Goal: Navigation & Orientation: Find specific page/section

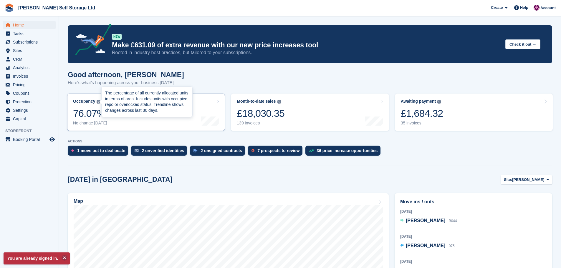
scroll to position [118, 0]
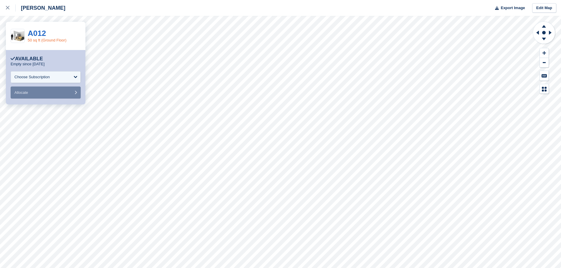
click at [48, 39] on link "50 sq ft (Ground Floor)" at bounding box center [47, 40] width 39 height 4
click at [11, 13] on link at bounding box center [8, 8] width 16 height 16
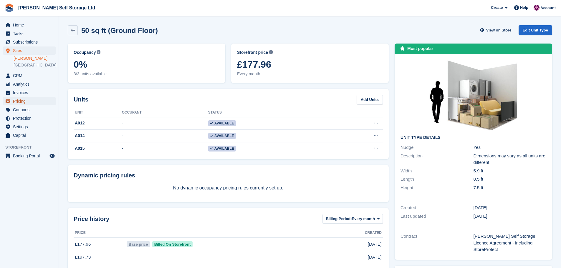
click at [29, 97] on span "Pricing" at bounding box center [30, 101] width 35 height 8
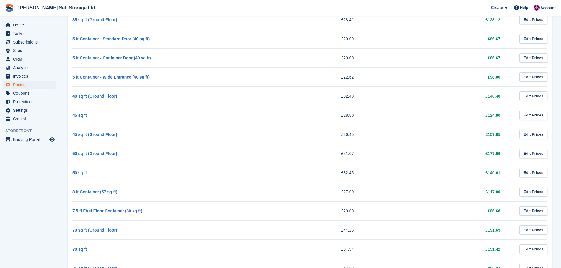
scroll to position [383, 0]
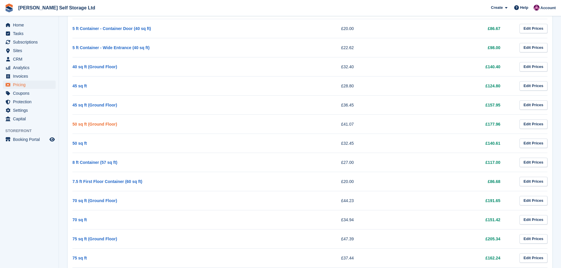
click at [92, 123] on link "50 sq ft (Ground Floor)" at bounding box center [94, 124] width 45 height 5
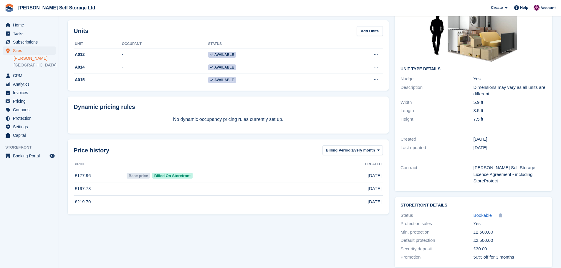
scroll to position [69, 0]
click at [23, 99] on span "Pricing" at bounding box center [30, 101] width 35 height 8
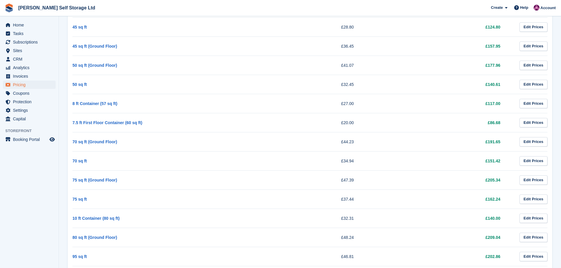
scroll to position [412, 0]
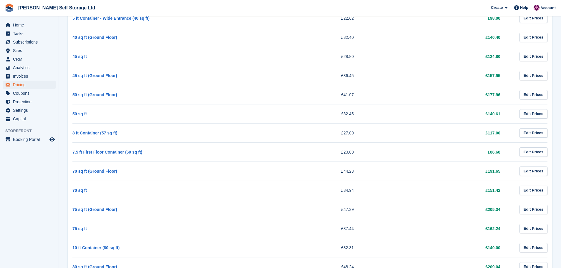
click at [29, 205] on aside "Home Tasks Subscriptions Subscriptions Subscriptions Contracts Price increases …" at bounding box center [29, 135] width 59 height 239
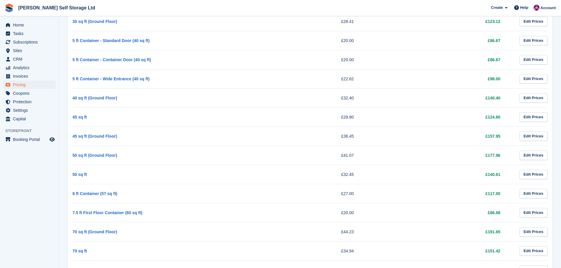
scroll to position [353, 0]
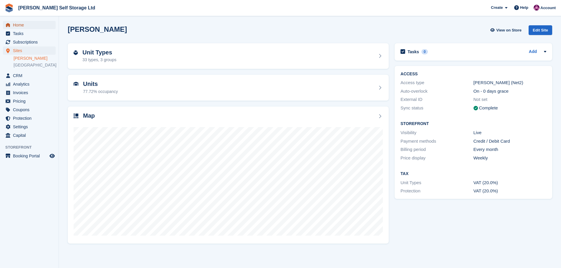
click at [17, 27] on span "Home" at bounding box center [30, 25] width 35 height 8
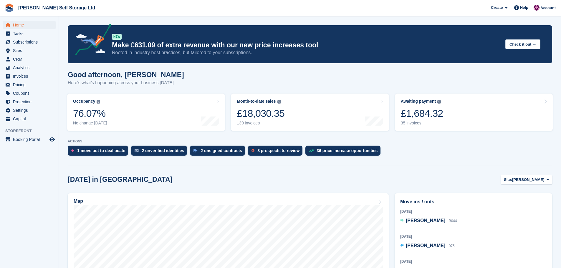
scroll to position [29, 0]
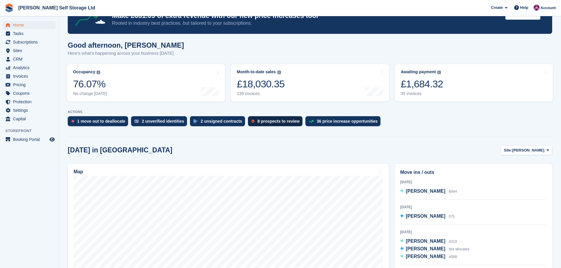
click at [273, 118] on div "8 prospects to review" at bounding box center [275, 121] width 54 height 10
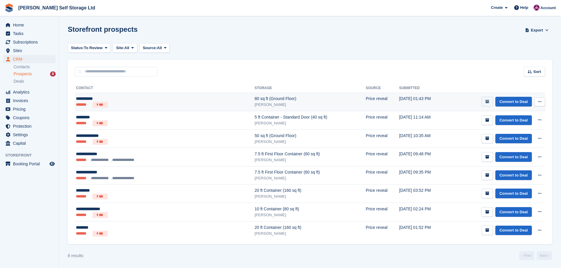
click at [486, 97] on button "submit" at bounding box center [486, 102] width 11 height 10
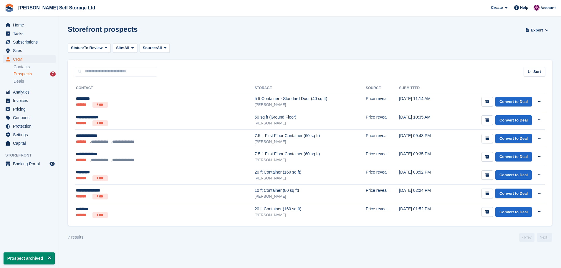
click at [486, 100] on icon "submit" at bounding box center [487, 102] width 4 height 4
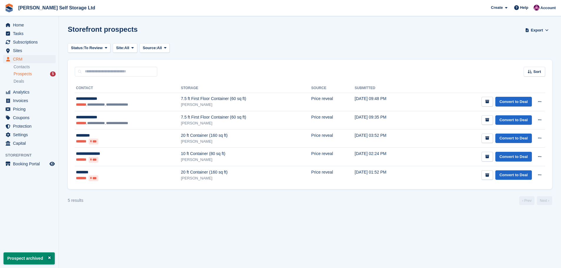
click at [486, 100] on icon "submit" at bounding box center [487, 102] width 4 height 4
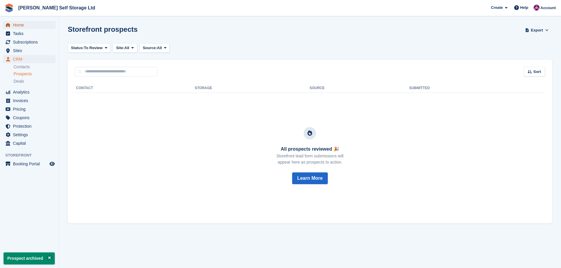
click at [19, 29] on span "Home" at bounding box center [30, 25] width 35 height 8
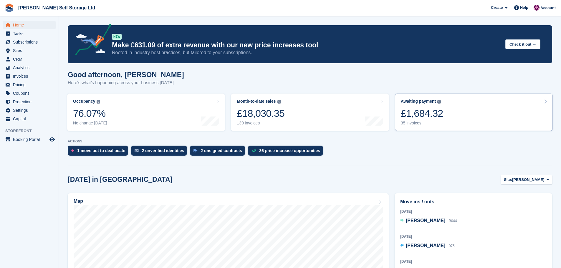
click at [453, 114] on link "Awaiting payment The total outstanding balance on all open invoices. £1,684.32 …" at bounding box center [474, 112] width 158 height 37
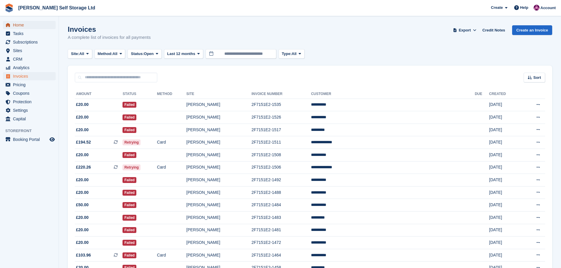
click at [24, 24] on span "Home" at bounding box center [30, 25] width 35 height 8
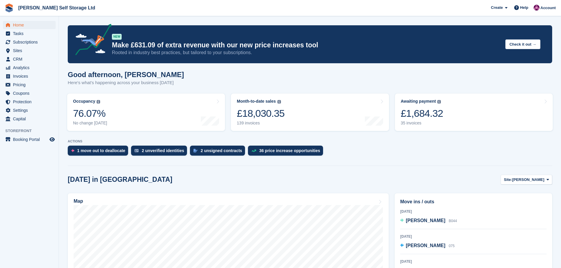
scroll to position [88, 0]
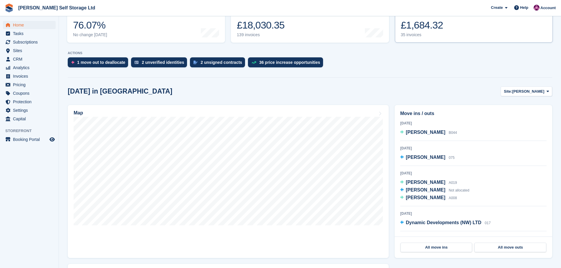
click at [445, 34] on link "Awaiting payment The total outstanding balance on all open invoices. £1,684.32 …" at bounding box center [474, 23] width 158 height 37
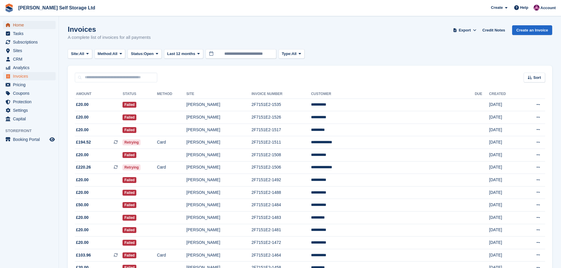
click at [14, 24] on span "Home" at bounding box center [30, 25] width 35 height 8
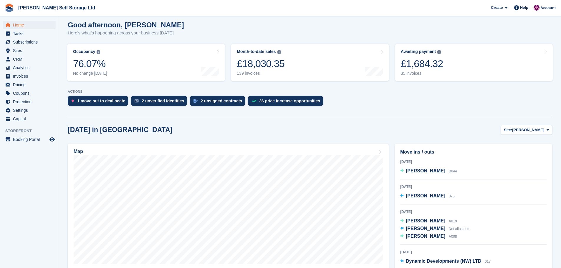
scroll to position [88, 0]
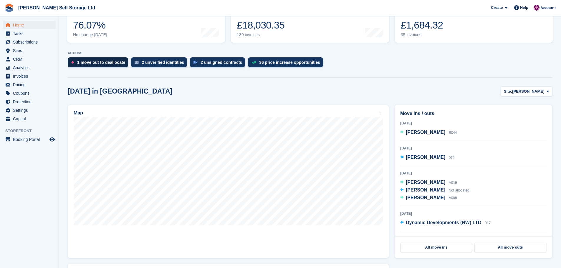
click at [110, 64] on div "1 move out to deallocate" at bounding box center [101, 62] width 48 height 5
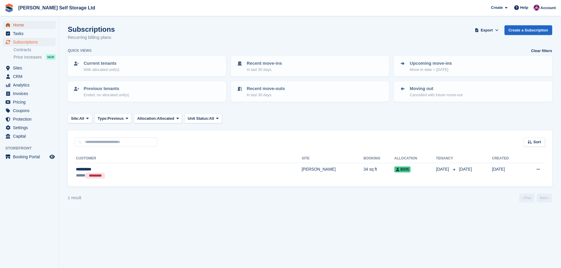
click at [19, 26] on span "Home" at bounding box center [30, 25] width 35 height 8
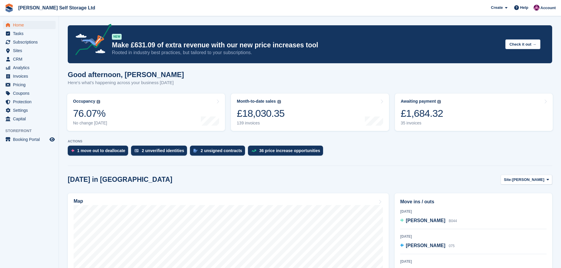
scroll to position [147, 0]
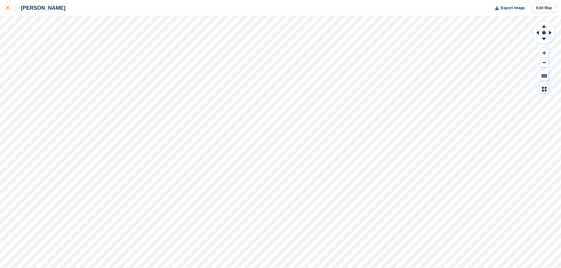
click at [7, 8] on icon at bounding box center [8, 8] width 4 height 4
